Goal: Task Accomplishment & Management: Use online tool/utility

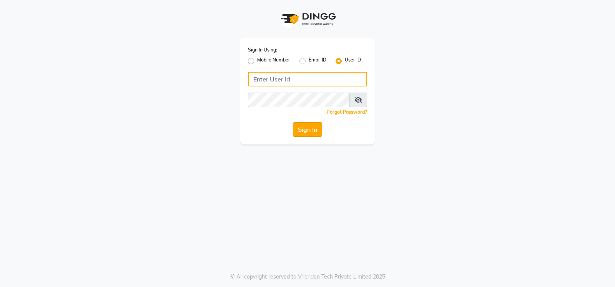
type input "prabhutasalon"
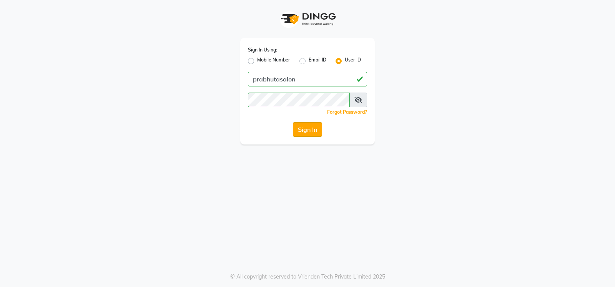
click at [315, 132] on button "Sign In" at bounding box center [307, 129] width 29 height 15
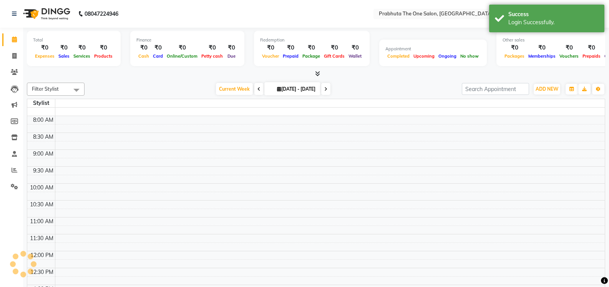
select select "en"
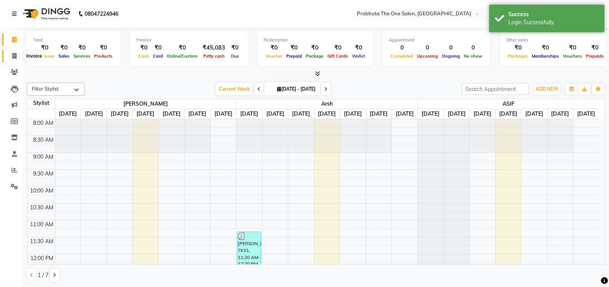
click at [16, 54] on icon at bounding box center [14, 56] width 4 height 6
select select "service"
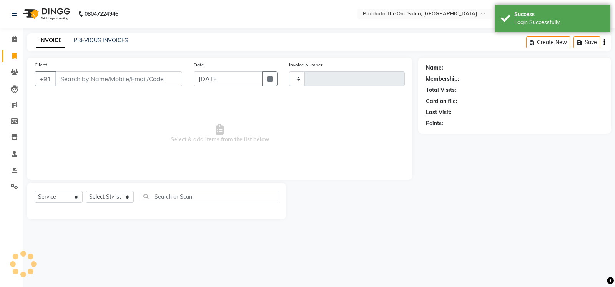
type input "1184"
select select "5326"
click at [73, 76] on input "Client" at bounding box center [118, 79] width 127 height 15
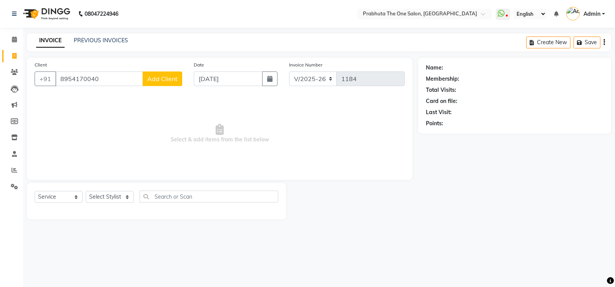
type input "8954170040"
click at [38, 63] on label "Client" at bounding box center [41, 65] width 12 height 7
click at [55, 72] on input "8954170040" at bounding box center [99, 79] width 88 height 15
click at [150, 80] on span "Add Client" at bounding box center [162, 79] width 30 height 8
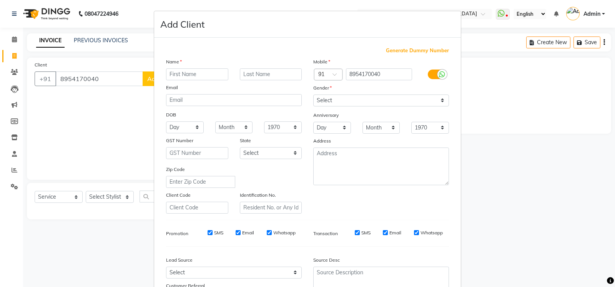
click at [218, 75] on input "text" at bounding box center [197, 74] width 62 height 12
type input "[PERSON_NAME]"
click at [442, 99] on select "Select [DEMOGRAPHIC_DATA] [DEMOGRAPHIC_DATA] Other Prefer Not To Say" at bounding box center [381, 101] width 136 height 12
select select "[DEMOGRAPHIC_DATA]"
click at [313, 95] on select "Select [DEMOGRAPHIC_DATA] [DEMOGRAPHIC_DATA] Other Prefer Not To Say" at bounding box center [381, 101] width 136 height 12
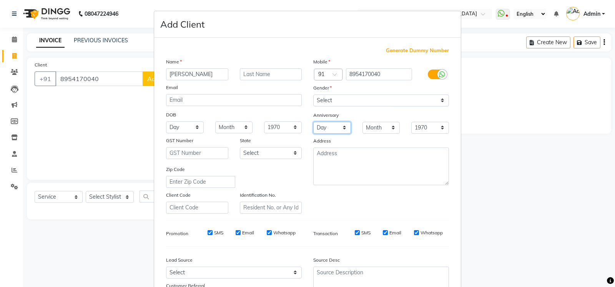
click at [340, 125] on select "Day 01 02 03 04 05 06 07 08 09 10 11 12 13 14 15 16 17 18 19 20 21 22 23 24 25 …" at bounding box center [332, 128] width 38 height 12
select select "04"
click at [313, 122] on select "Day 01 02 03 04 05 06 07 08 09 10 11 12 13 14 15 16 17 18 19 20 21 22 23 24 25 …" at bounding box center [332, 128] width 38 height 12
click at [388, 127] on select "Month January February March April May June July August September October Novem…" at bounding box center [382, 128] width 38 height 12
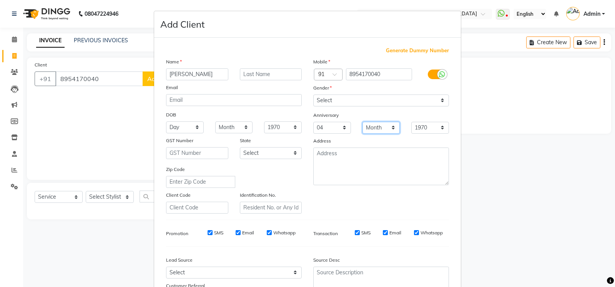
select select "09"
click at [363, 122] on select "Month January February March April May June July August September October Novem…" at bounding box center [382, 128] width 38 height 12
click at [443, 128] on select "1970 1971 1972 1973 1974 1975 1976 1977 1978 1979 1980 1981 1982 1983 1984 1985…" at bounding box center [430, 128] width 38 height 12
select select "2025"
click at [411, 122] on select "1970 1971 1972 1973 1974 1975 1976 1977 1978 1979 1980 1981 1982 1983 1984 1985…" at bounding box center [430, 128] width 38 height 12
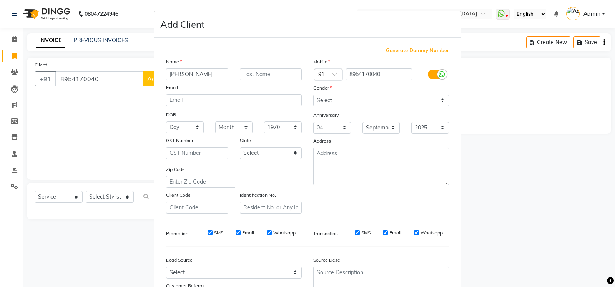
click at [550, 45] on ngb-modal-window "Add Client Generate Dummy Number Name [PERSON_NAME] Email DOB Day 01 02 03 04 0…" at bounding box center [307, 143] width 615 height 287
click at [200, 208] on input "text" at bounding box center [197, 208] width 62 height 12
click at [507, 15] on ngb-modal-window "Add Client Generate Dummy Number Name [PERSON_NAME] Email DOB Day 01 02 03 04 0…" at bounding box center [307, 143] width 615 height 287
click at [504, 9] on ngb-modal-window "Add Client Generate Dummy Number Name [PERSON_NAME] Email DOB Day 01 02 03 04 0…" at bounding box center [307, 143] width 615 height 287
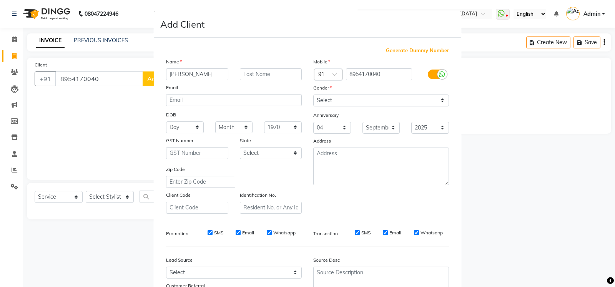
click at [48, 197] on ngb-modal-window "Add Client Generate Dummy Number Name [PERSON_NAME] Email DOB Day 01 02 03 04 0…" at bounding box center [307, 143] width 615 height 287
click at [76, 197] on ngb-modal-window "Add Client Generate Dummy Number Name [PERSON_NAME] Email DOB Day 01 02 03 04 0…" at bounding box center [307, 143] width 615 height 287
click at [127, 198] on ngb-modal-window "Add Client Generate Dummy Number Name [PERSON_NAME] Email DOB Day 01 02 03 04 0…" at bounding box center [307, 143] width 615 height 287
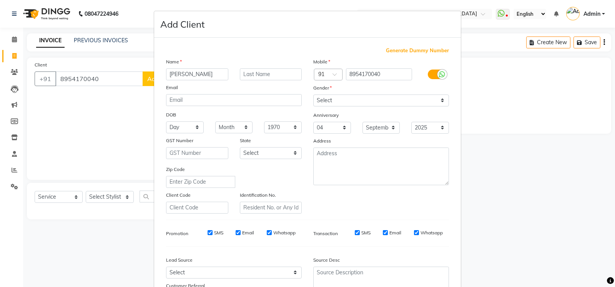
click at [127, 198] on ngb-modal-window "Add Client Generate Dummy Number Name [PERSON_NAME] Email DOB Day 01 02 03 04 0…" at bounding box center [307, 143] width 615 height 287
click at [126, 196] on ngb-modal-window "Add Client Generate Dummy Number Name [PERSON_NAME] Email DOB Day 01 02 03 04 0…" at bounding box center [307, 143] width 615 height 287
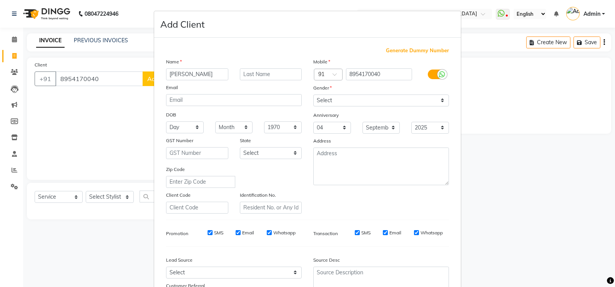
click at [126, 196] on ngb-modal-window "Add Client Generate Dummy Number Name [PERSON_NAME] Email DOB Day 01 02 03 04 0…" at bounding box center [307, 143] width 615 height 287
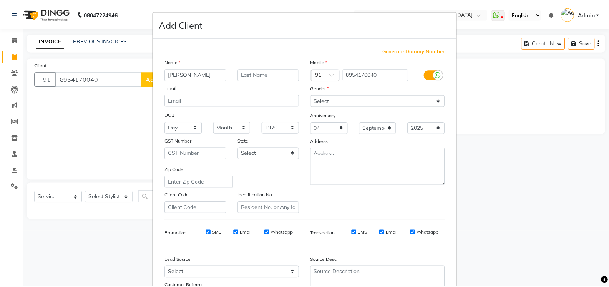
scroll to position [68, 0]
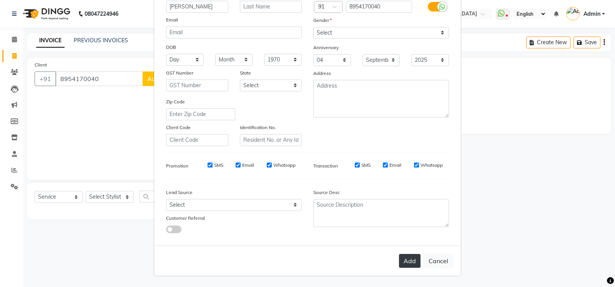
click at [402, 256] on button "Add" at bounding box center [410, 261] width 22 height 14
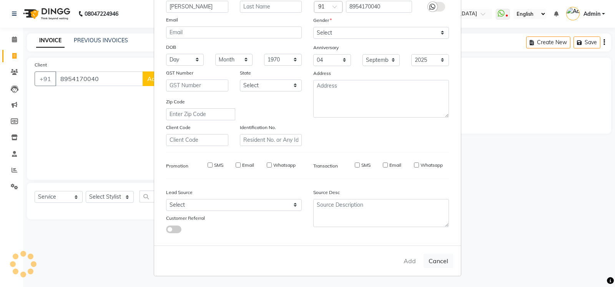
select select
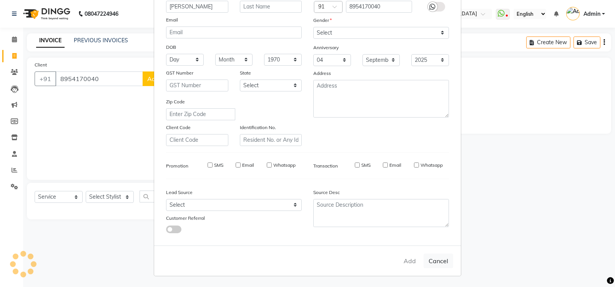
select select
checkbox input "false"
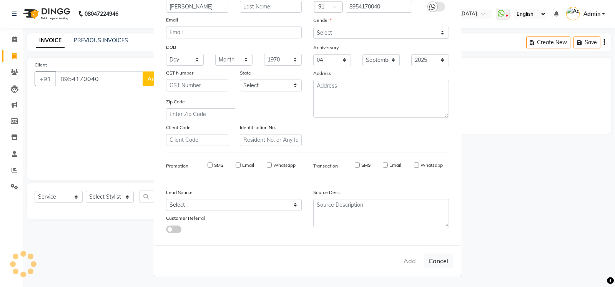
checkbox input "false"
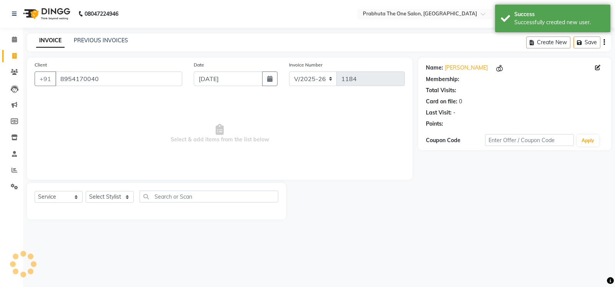
select select "1: Object"
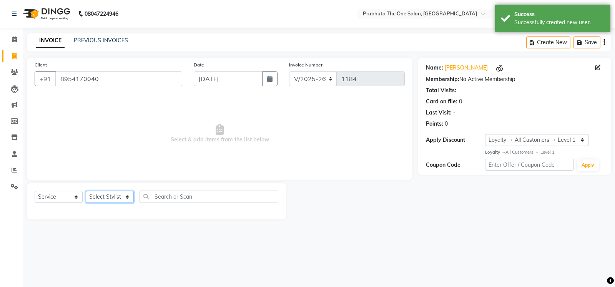
click at [125, 196] on select "Select Stylist [PERSON_NAME] [PERSON_NAME] ausween [PERSON_NAME] [PERSON_NAME] …" at bounding box center [110, 197] width 48 height 12
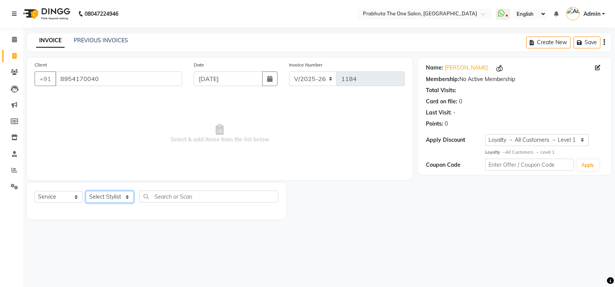
select select "82692"
click at [86, 191] on select "Select Stylist [PERSON_NAME] [PERSON_NAME] ausween [PERSON_NAME] [PERSON_NAME] …" at bounding box center [110, 197] width 48 height 12
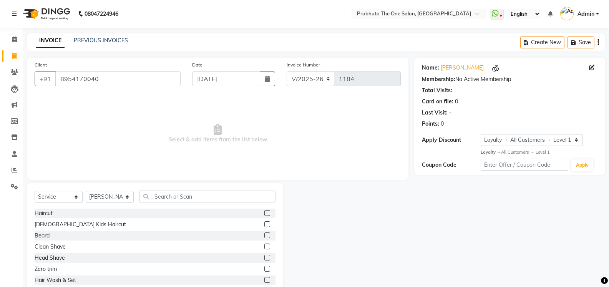
click at [265, 211] on label at bounding box center [268, 213] width 6 height 6
click at [265, 211] on input "checkbox" at bounding box center [267, 213] width 5 height 5
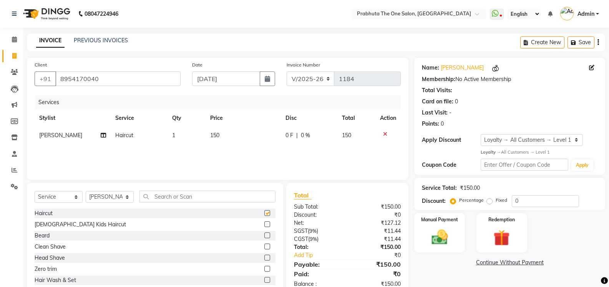
checkbox input "false"
click at [528, 201] on input "0" at bounding box center [545, 201] width 67 height 12
type input "1"
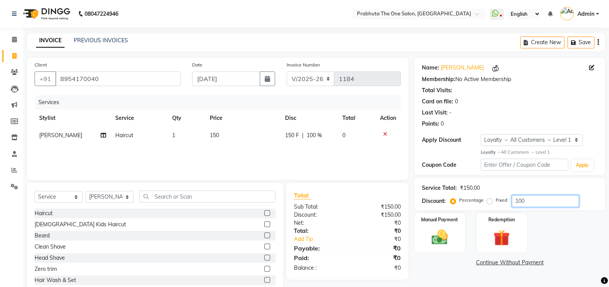
type input "100"
click at [496, 200] on label "Fixed" at bounding box center [502, 200] width 12 height 7
click at [489, 200] on input "Fixed" at bounding box center [491, 200] width 5 height 5
radio input "true"
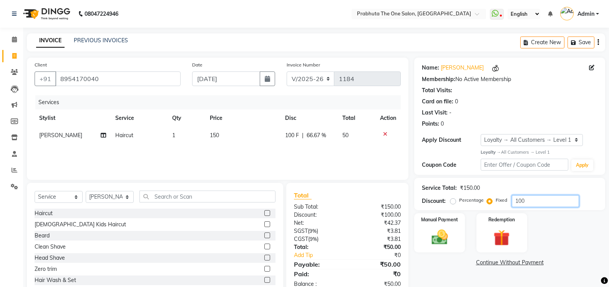
click at [528, 198] on input "100" at bounding box center [545, 201] width 67 height 12
type input "1"
type input "150"
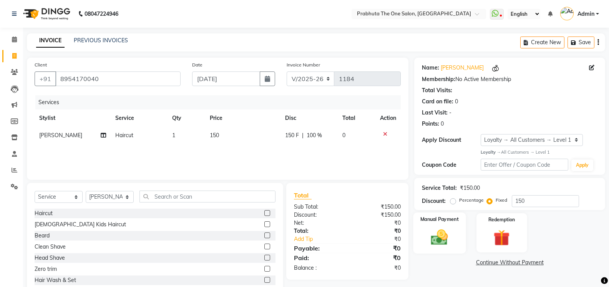
click at [423, 235] on div "Manual Payment" at bounding box center [440, 233] width 53 height 41
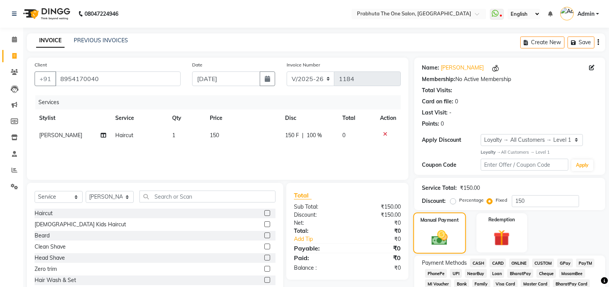
click at [423, 235] on div "Manual Payment" at bounding box center [440, 233] width 53 height 41
click at [436, 239] on img at bounding box center [440, 237] width 26 height 18
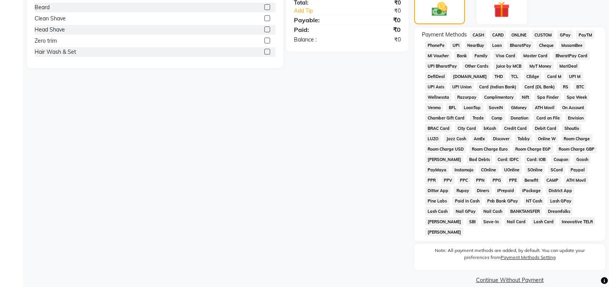
click at [525, 32] on span "ONLINE" at bounding box center [520, 34] width 20 height 9
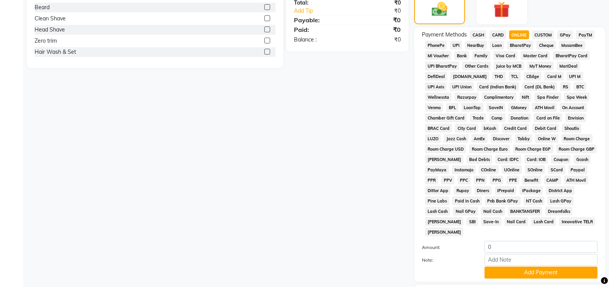
scroll to position [269, 0]
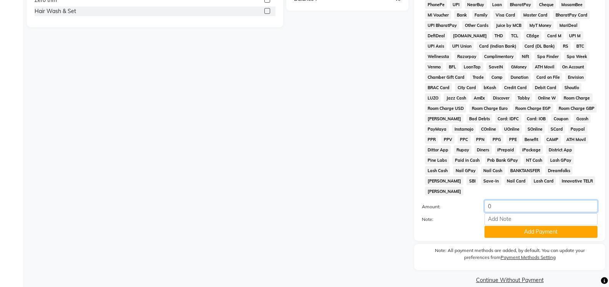
click at [509, 200] on input "0" at bounding box center [541, 206] width 113 height 12
type input "0"
type input "150"
click at [511, 213] on input "Note:" at bounding box center [541, 219] width 113 height 12
click at [497, 226] on button "Add Payment" at bounding box center [541, 232] width 113 height 12
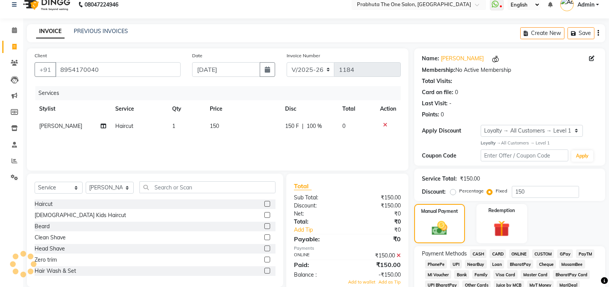
scroll to position [0, 0]
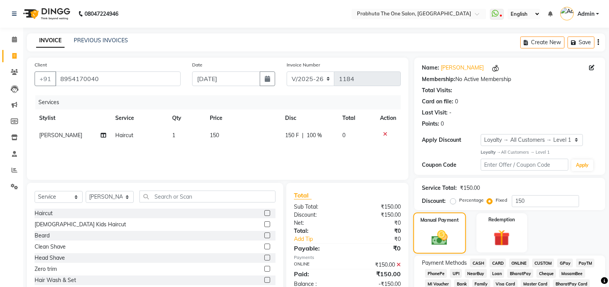
drag, startPoint x: 470, startPoint y: 240, endPoint x: 459, endPoint y: 241, distance: 10.5
click at [459, 241] on div "Manual Payment" at bounding box center [440, 233] width 53 height 41
click at [593, 45] on button "Save" at bounding box center [581, 43] width 27 height 12
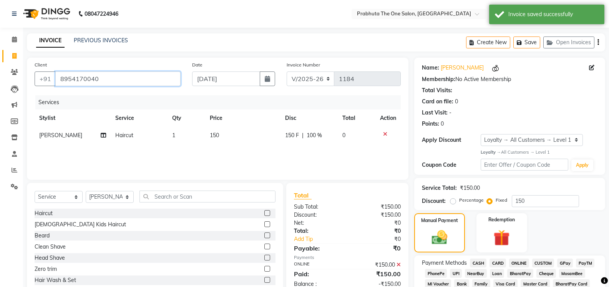
click at [128, 73] on input "8954170040" at bounding box center [117, 79] width 125 height 15
type input "895417004"
radio input "true"
type input "0"
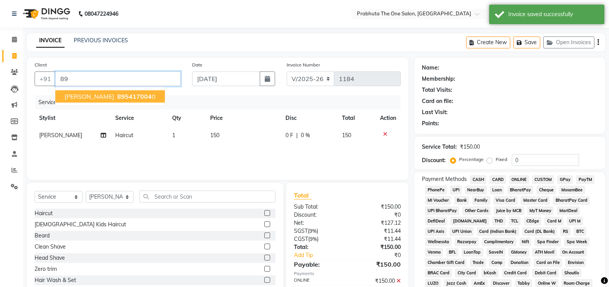
type input "8"
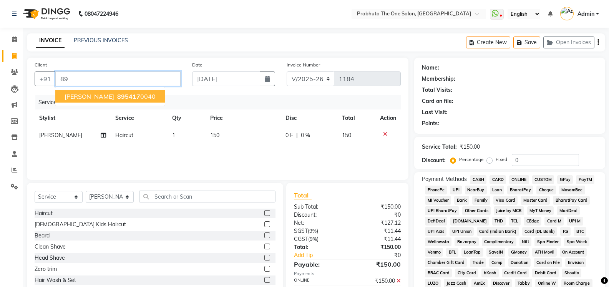
type input "8"
